Goal: Information Seeking & Learning: Learn about a topic

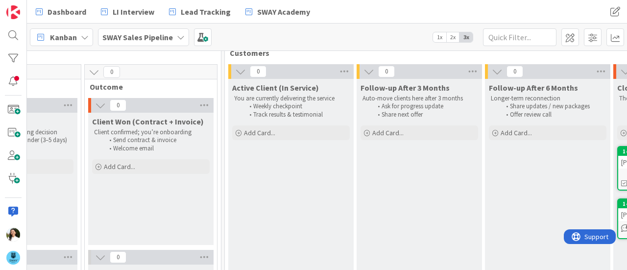
click at [131, 40] on b "SWAY Sales Pipeline" at bounding box center [137, 37] width 71 height 10
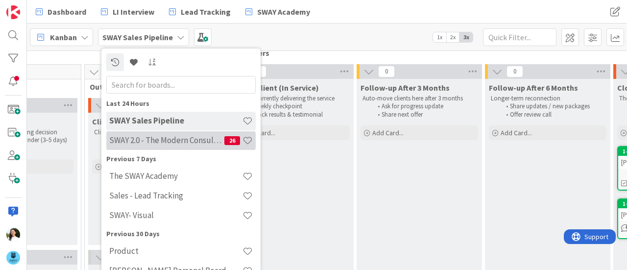
click at [157, 140] on h4 "SWAY 2.0 - The Modern Consulting Blueprint" at bounding box center [166, 140] width 115 height 10
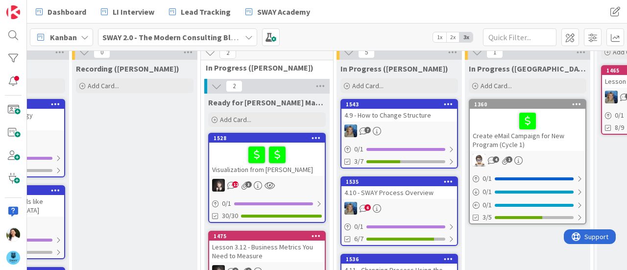
scroll to position [42, 476]
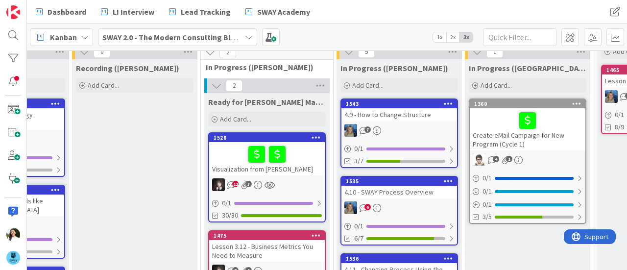
click at [405, 125] on div "7" at bounding box center [400, 130] width 116 height 13
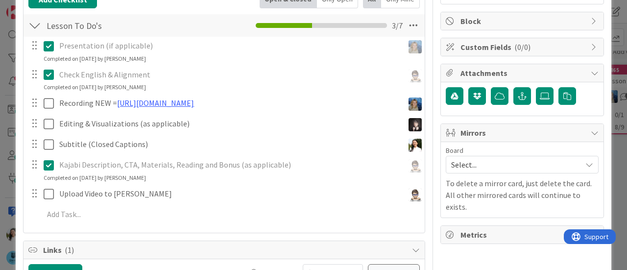
scroll to position [175, 0]
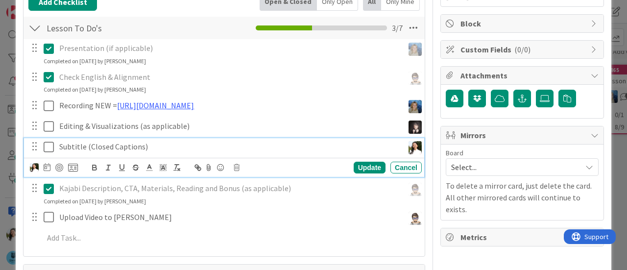
click at [50, 143] on icon at bounding box center [51, 147] width 15 height 12
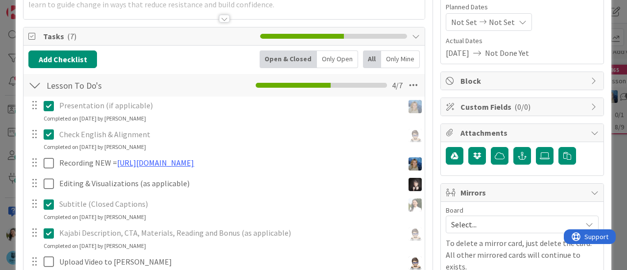
scroll to position [63, 0]
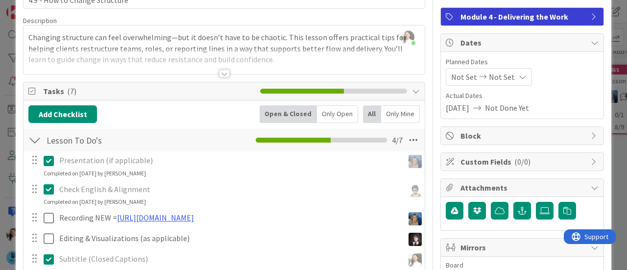
click at [218, 67] on div at bounding box center [224, 61] width 401 height 25
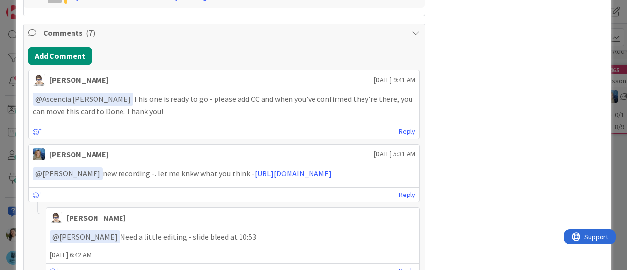
scroll to position [576, 0]
click at [0, 122] on div "ID 1543 SWAY 2.0 - The Modern Consulting Blueprint In Progress ([PERSON_NAME]) …" at bounding box center [313, 135] width 627 height 270
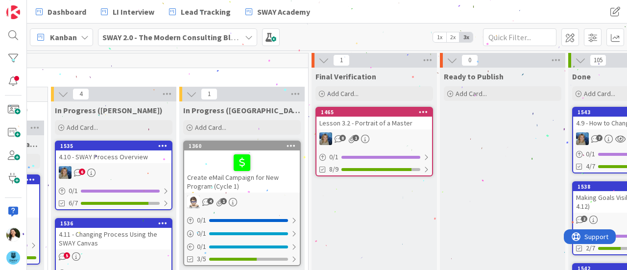
scroll to position [0, 695]
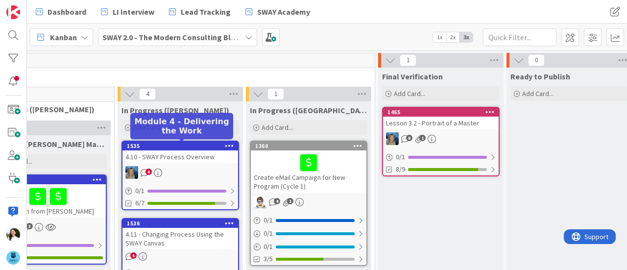
click at [190, 154] on div "4.10 - SWAY Process Overview" at bounding box center [181, 156] width 116 height 13
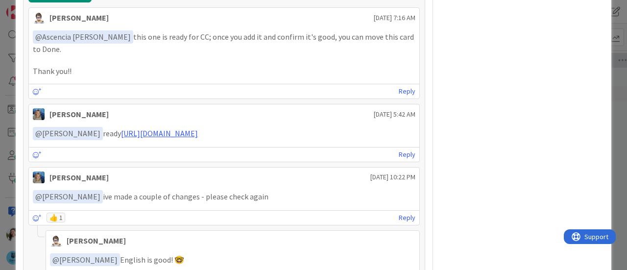
scroll to position [612, 0]
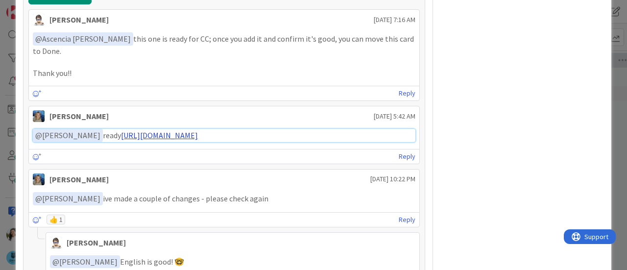
click at [168, 130] on link "[URL][DOMAIN_NAME]" at bounding box center [159, 135] width 77 height 10
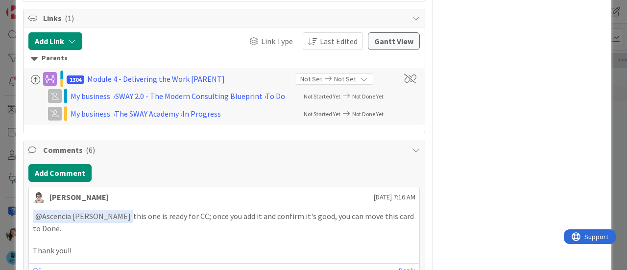
click at [0, 127] on div "ID 1535 SWAY 2.0 - The Modern Consulting Blueprint In Progress ([PERSON_NAME]) …" at bounding box center [313, 135] width 627 height 270
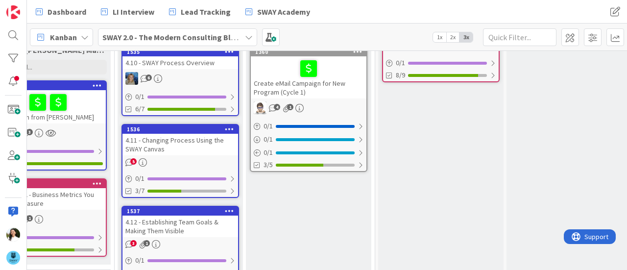
scroll to position [0, 695]
